Goal: Task Accomplishment & Management: Complete application form

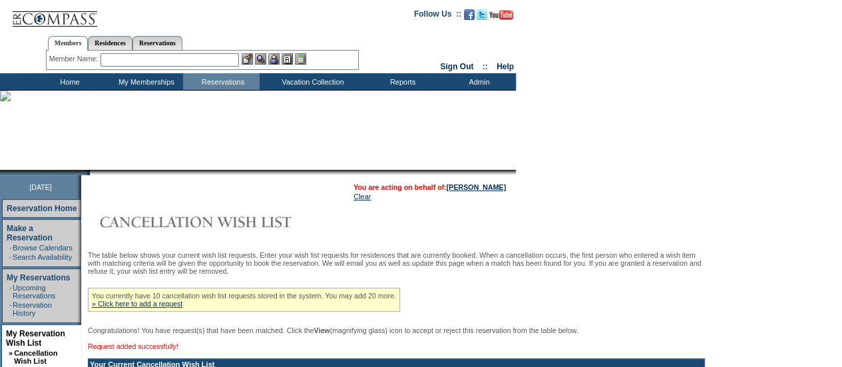
scroll to position [91, 0]
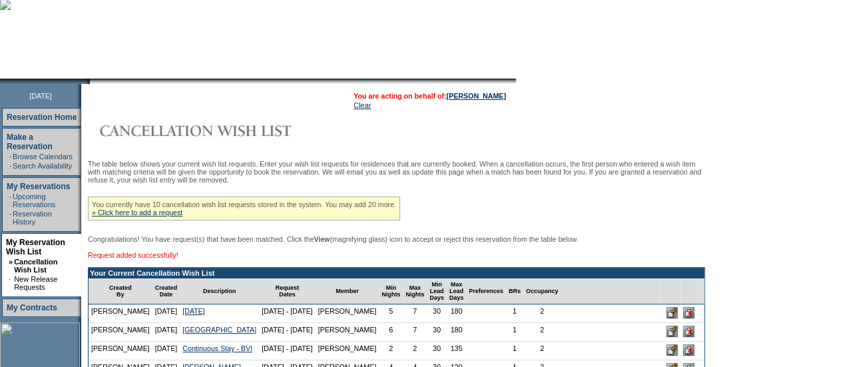
click at [182, 220] on div "You currently have 10 cancellation wish list requests stored in the system. You…" at bounding box center [244, 208] width 312 height 24
click at [182, 214] on link "» Click here to add a request" at bounding box center [137, 212] width 90 height 8
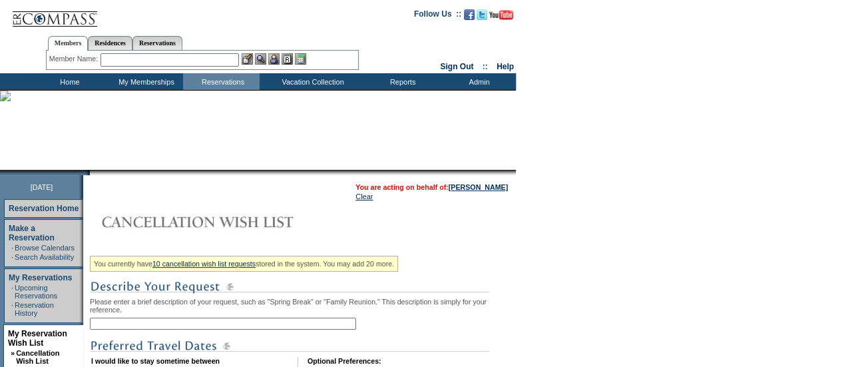
scroll to position [75, 0]
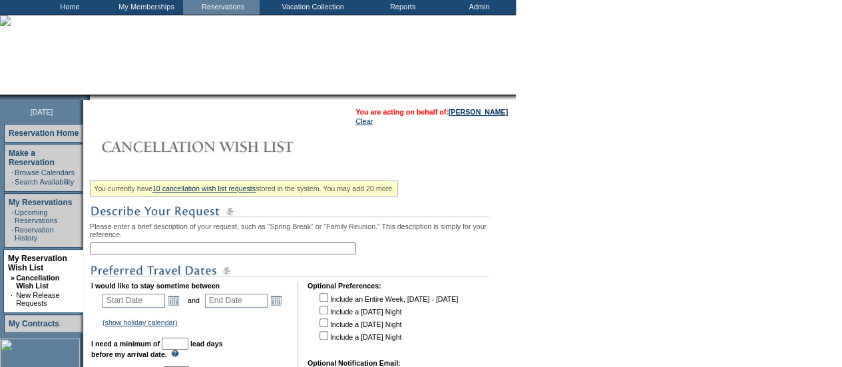
click at [222, 251] on input "text" at bounding box center [223, 248] width 266 height 12
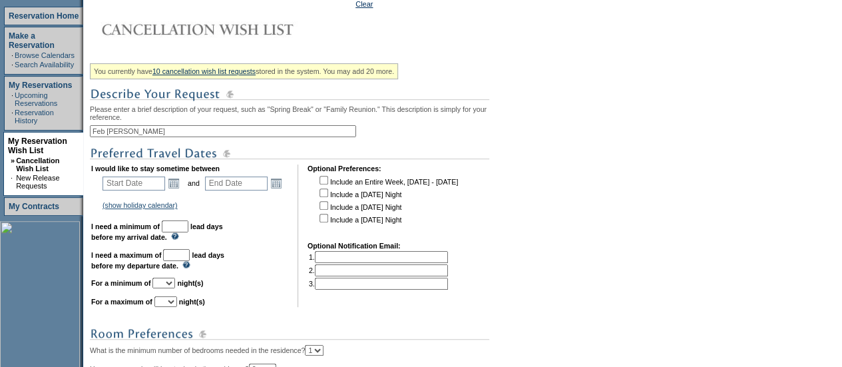
scroll to position [193, 0]
type input "Feb [PERSON_NAME]"
click at [180, 186] on link "Open the calendar popup." at bounding box center [173, 182] width 15 height 15
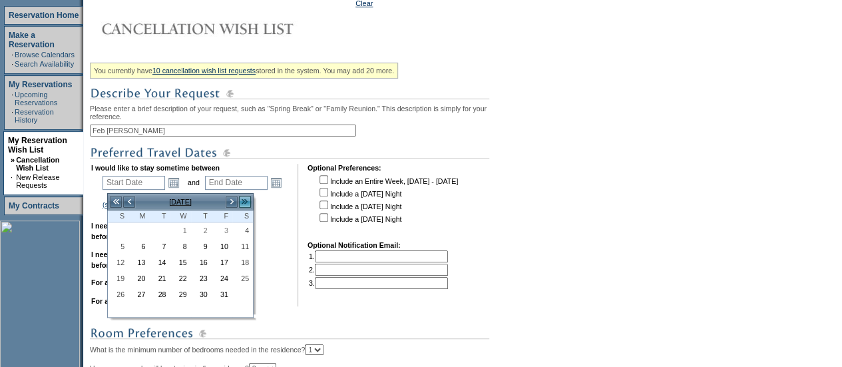
click at [245, 204] on link ">>" at bounding box center [244, 201] width 13 height 13
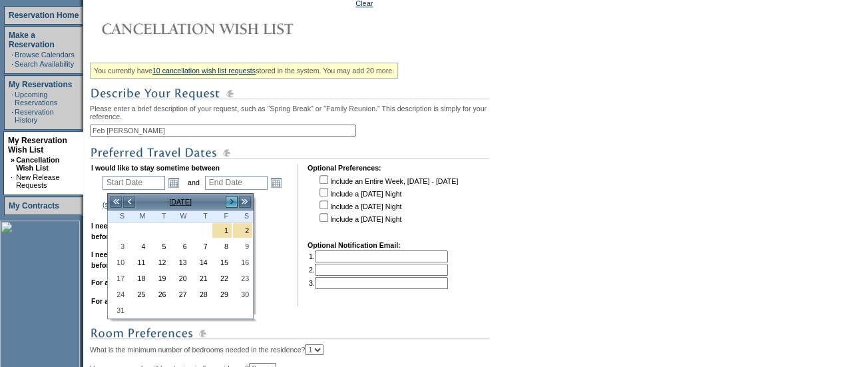
click at [228, 202] on link ">" at bounding box center [231, 201] width 13 height 13
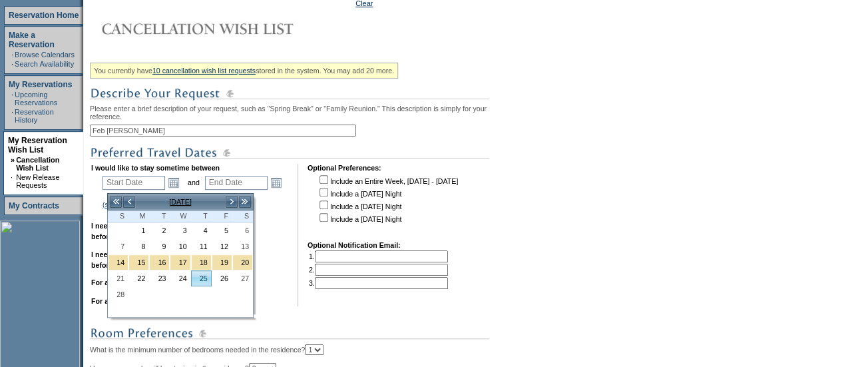
click at [204, 277] on link "25" at bounding box center [201, 278] width 19 height 15
type input "[DATE]"
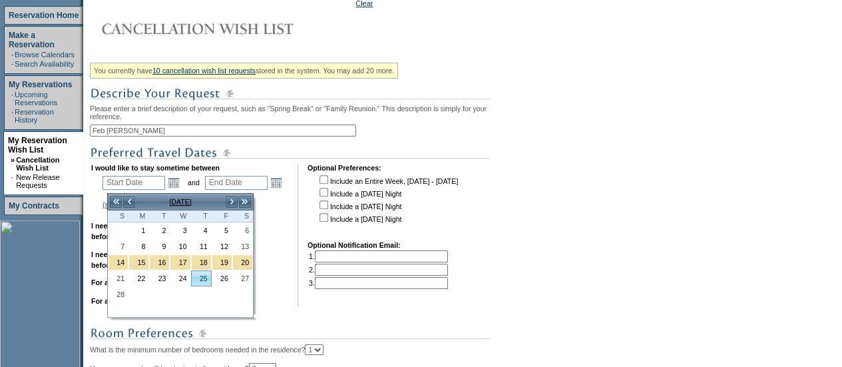
type input "514"
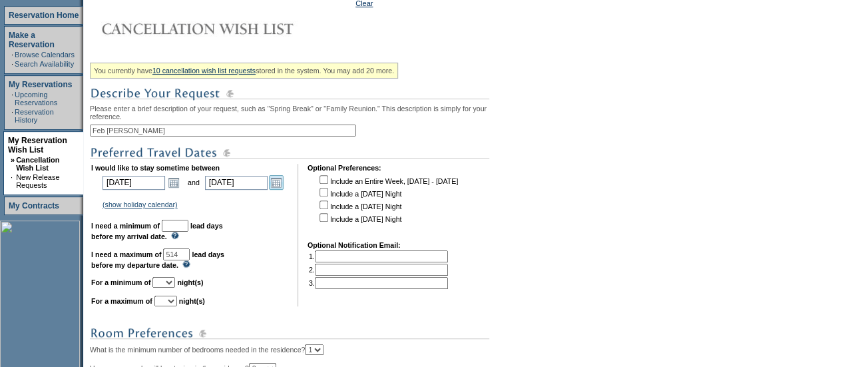
click at [283, 190] on link "Open the calendar popup." at bounding box center [276, 182] width 15 height 15
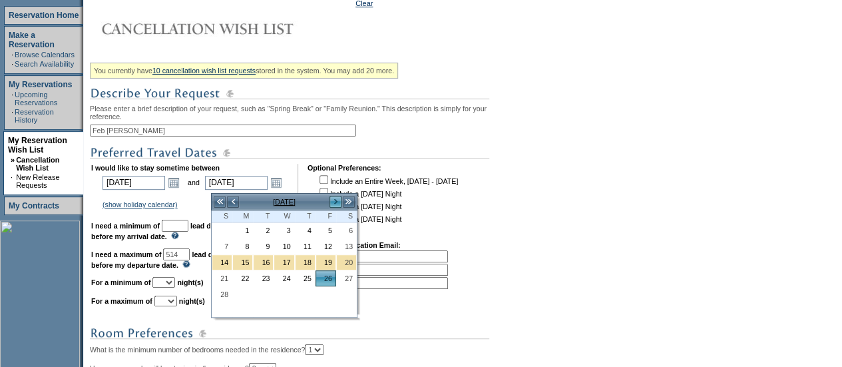
click at [339, 201] on link ">" at bounding box center [335, 201] width 13 height 13
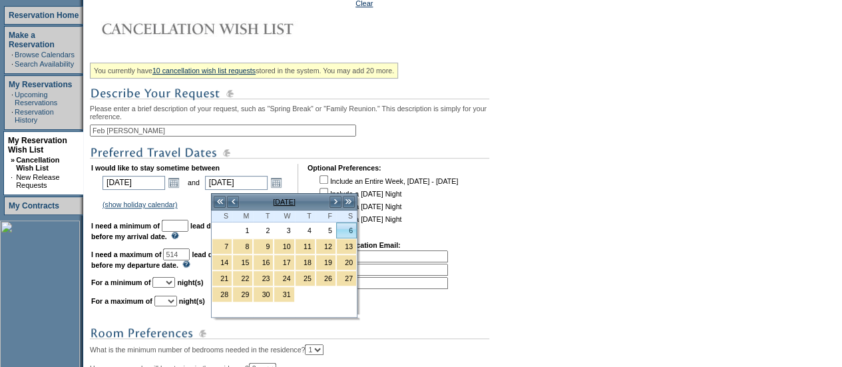
click at [346, 231] on link "6" at bounding box center [346, 230] width 19 height 15
type input "[DATE]"
type input "522"
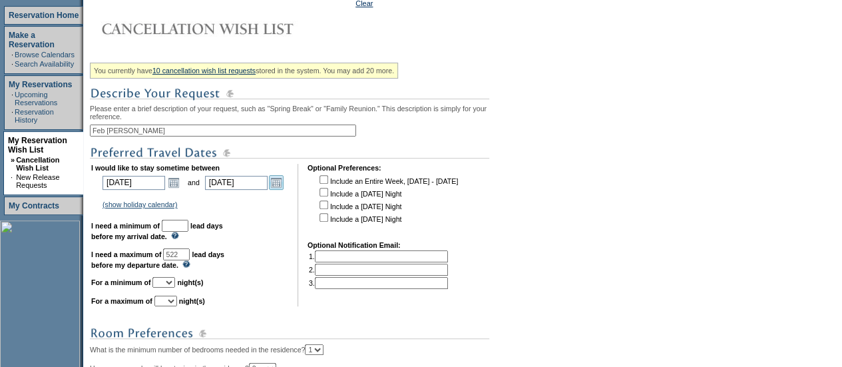
click at [281, 186] on link "Open the calendar popup." at bounding box center [276, 182] width 15 height 15
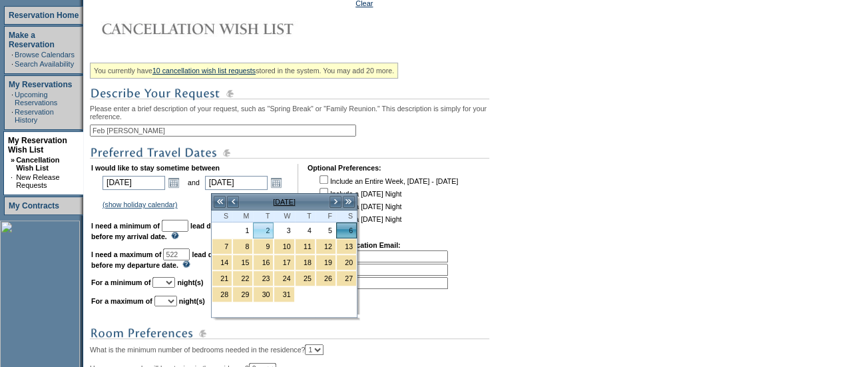
click at [257, 230] on link "2" at bounding box center [262, 230] width 19 height 15
type input "[DATE]"
type input "518"
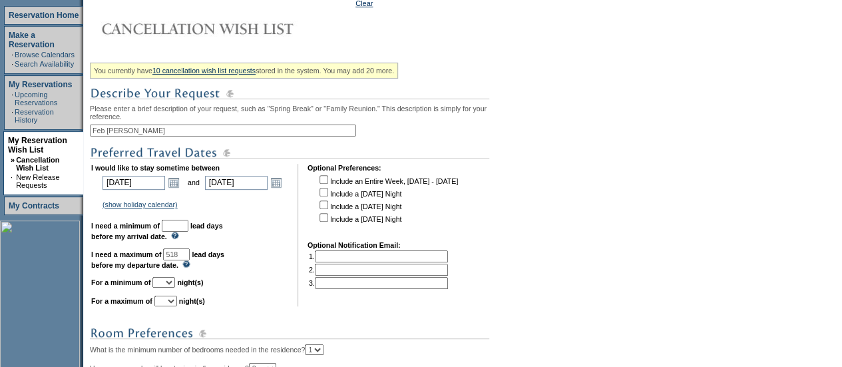
click at [185, 231] on input "text" at bounding box center [175, 226] width 27 height 12
type input "45"
click at [175, 287] on select "1 2 3 4 5 6 7 8 9 10 11 12 13 14" at bounding box center [163, 282] width 23 height 11
select select "6"
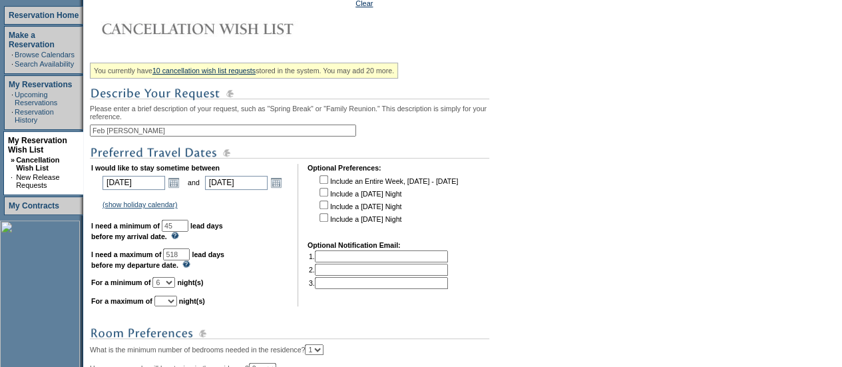
click at [168, 283] on select "1 2 3 4 5 6 7 8 9 10 11 12 13 14" at bounding box center [163, 282] width 23 height 11
click at [177, 306] on select "1 2 3 4 5 6 7 8 9 10 11 12 13 14" at bounding box center [165, 300] width 23 height 11
select select "6"
click at [170, 302] on select "1 2 3 4 5 6 7 8 9 10 11 12 13 14" at bounding box center [165, 300] width 23 height 11
click at [282, 231] on td "I would like to stay sometime between [DATE] [DATE] Open the calendar popup. <<…" at bounding box center [189, 235] width 197 height 142
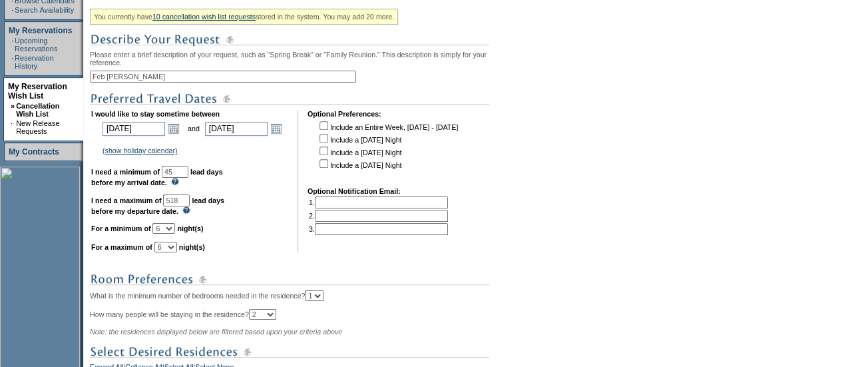
scroll to position [247, 0]
click at [283, 133] on link "Open the calendar popup." at bounding box center [276, 127] width 15 height 15
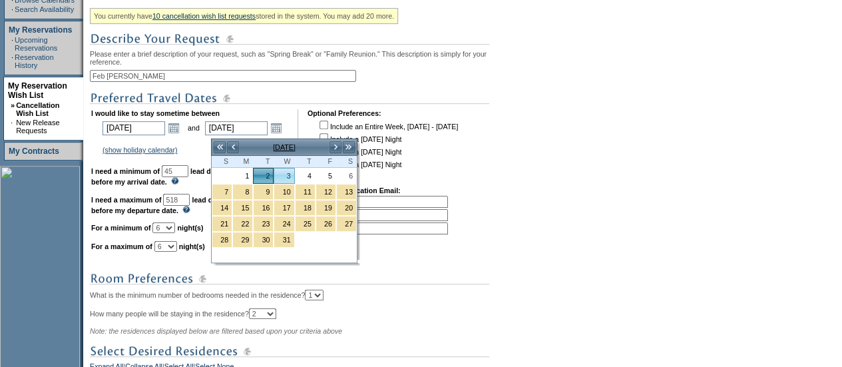
click at [288, 174] on link "3" at bounding box center [283, 175] width 19 height 15
type input "[DATE]"
type input "519"
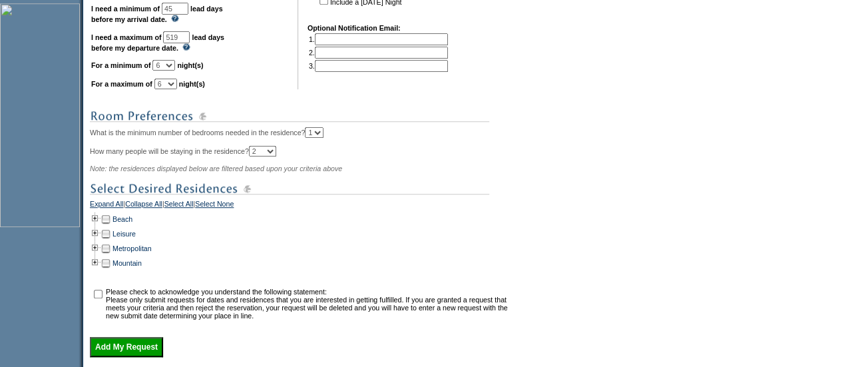
scroll to position [420, 0]
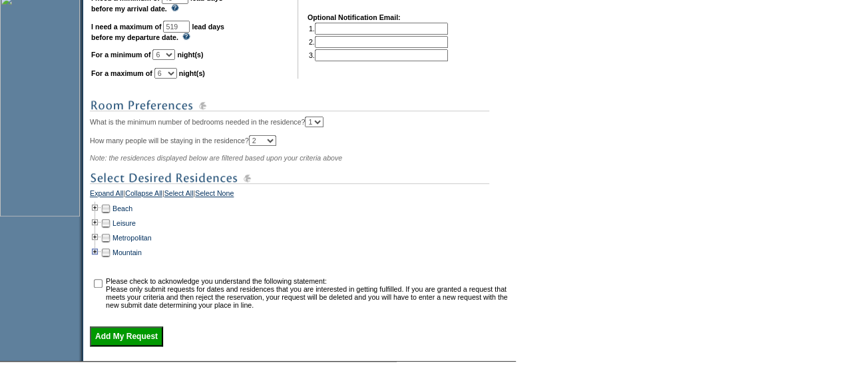
click at [100, 259] on td at bounding box center [95, 252] width 11 height 15
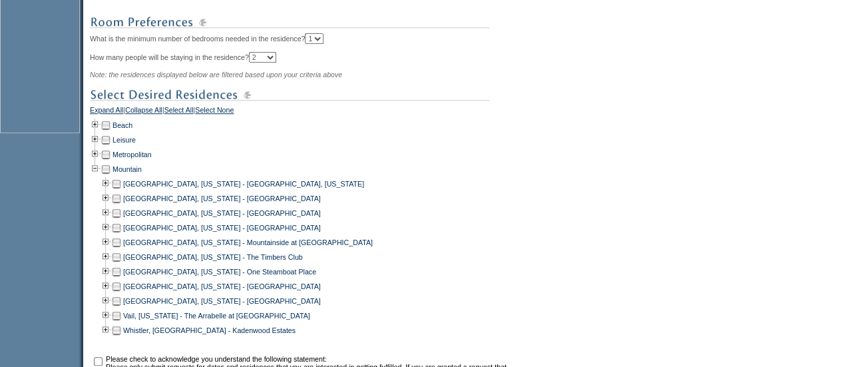
scroll to position [510, 0]
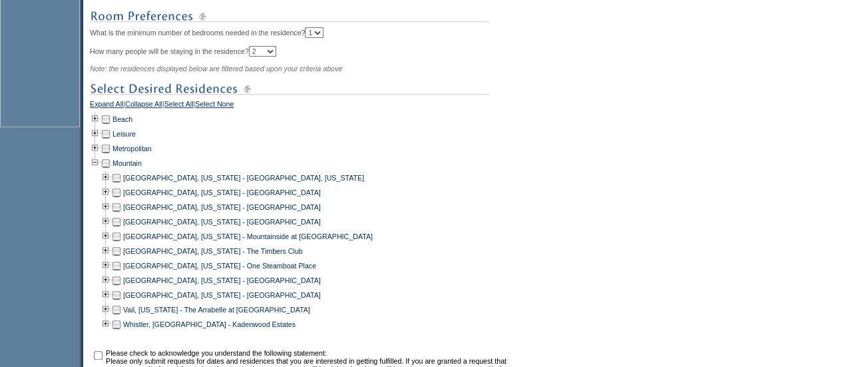
click at [121, 200] on td at bounding box center [116, 192] width 11 height 15
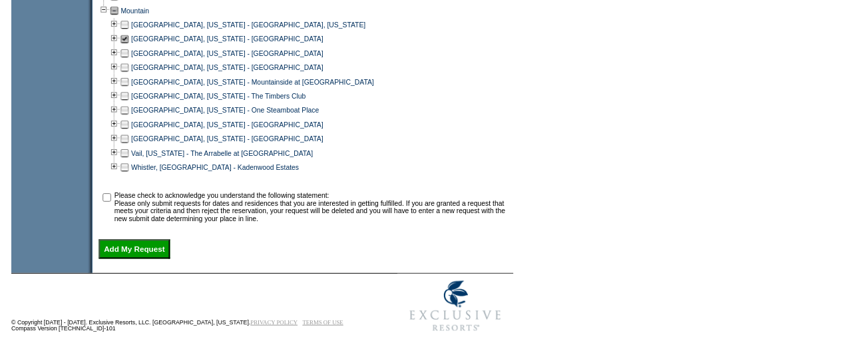
scroll to position [673, 0]
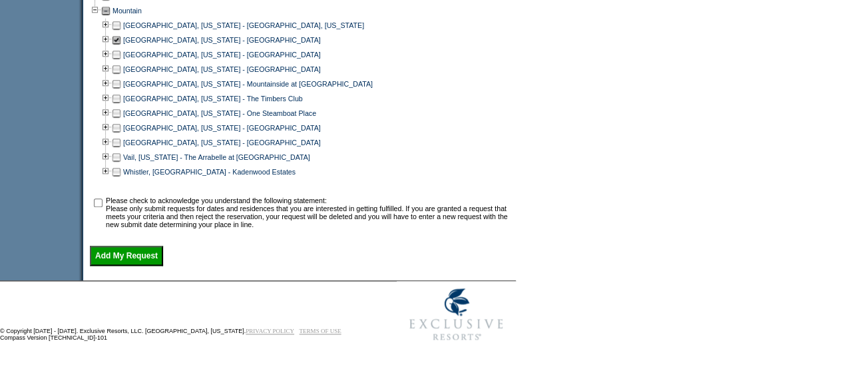
click at [102, 200] on input "checkbox" at bounding box center [98, 202] width 9 height 9
checkbox input "true"
click at [125, 257] on input "Add My Request" at bounding box center [126, 255] width 73 height 20
